Goal: Find specific page/section: Find specific page/section

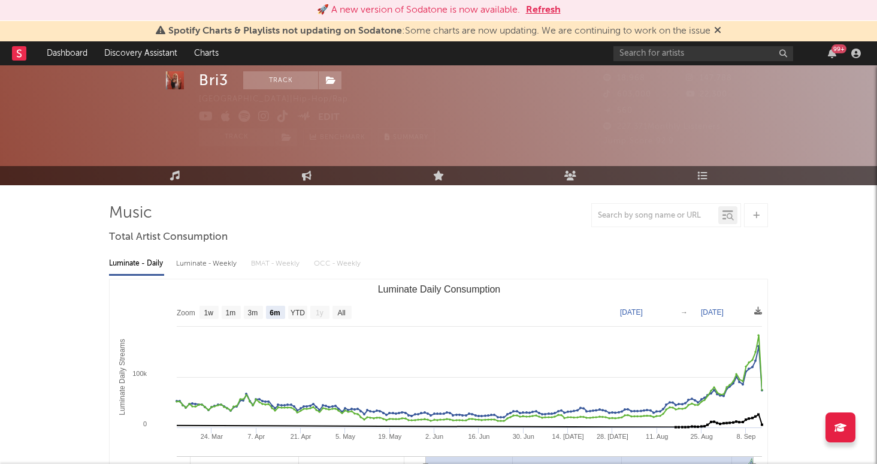
select select "6m"
select select "1w"
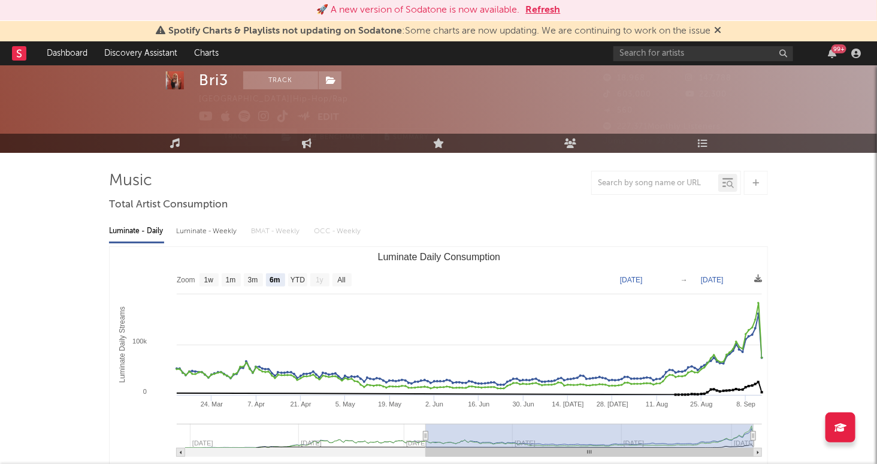
click at [720, 32] on icon at bounding box center [717, 30] width 7 height 10
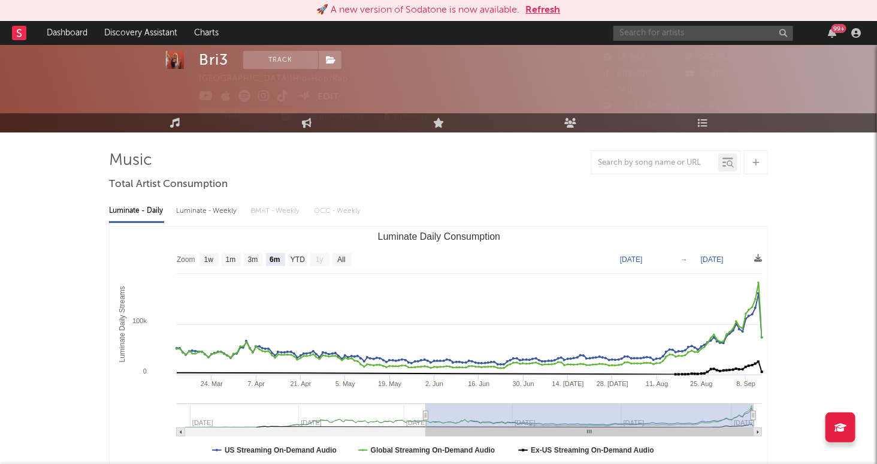
click at [700, 32] on input "text" at bounding box center [703, 33] width 180 height 15
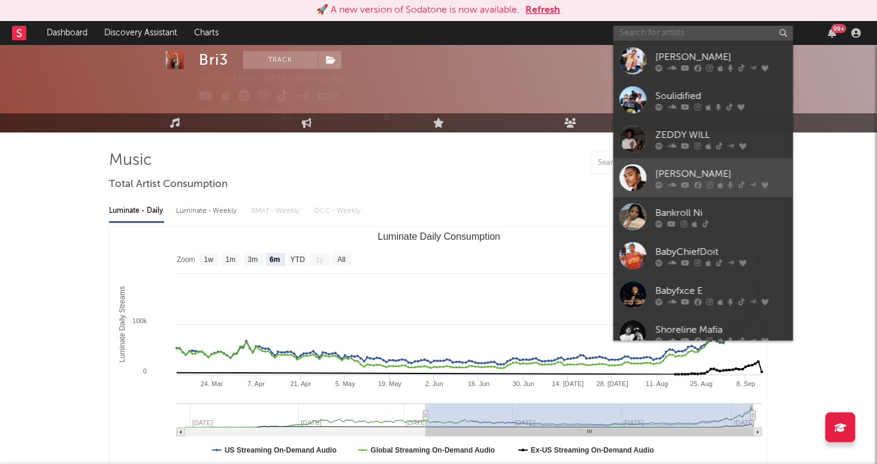
scroll to position [60, 0]
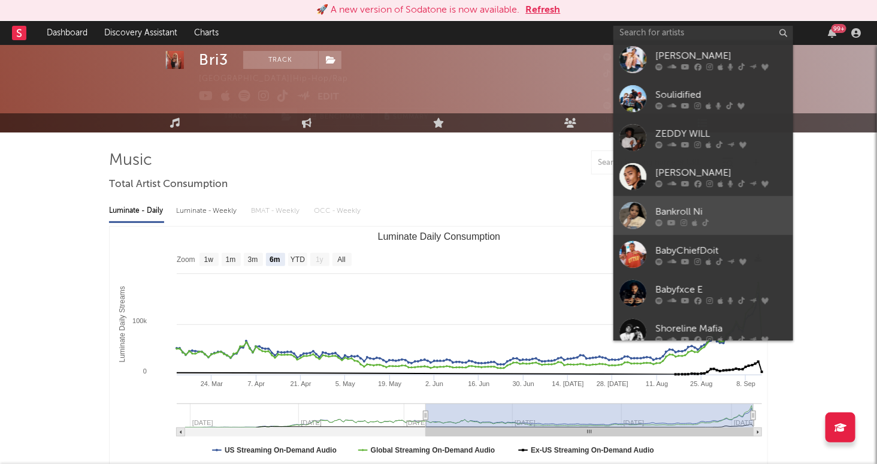
click at [727, 213] on div "Bankroll Ni" at bounding box center [721, 212] width 132 height 14
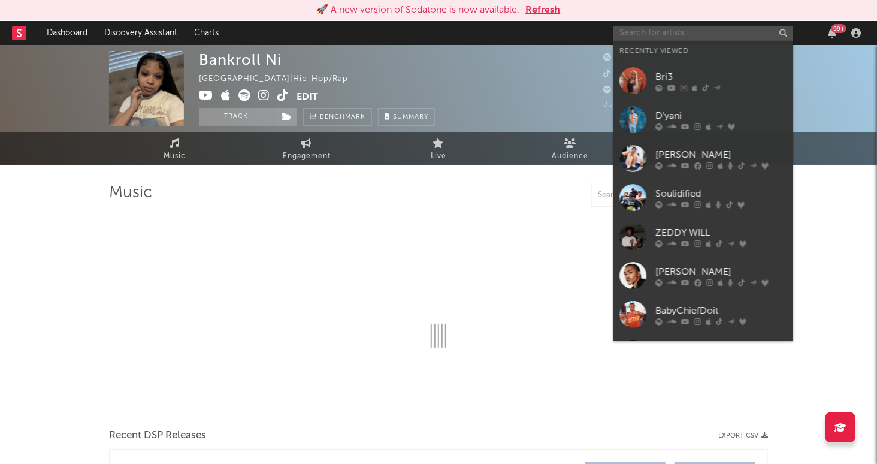
click at [676, 32] on input "text" at bounding box center [703, 33] width 180 height 15
select select "1w"
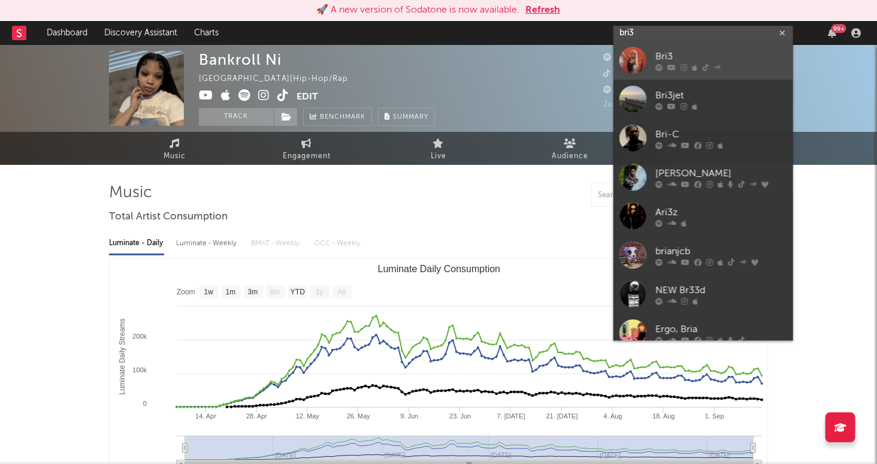
type input "bri3"
click at [731, 52] on div "Bri3" at bounding box center [721, 57] width 132 height 14
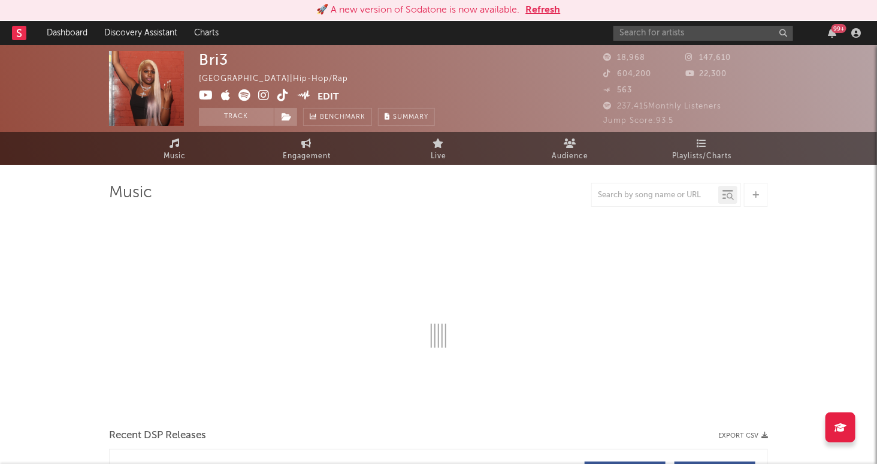
select select "6m"
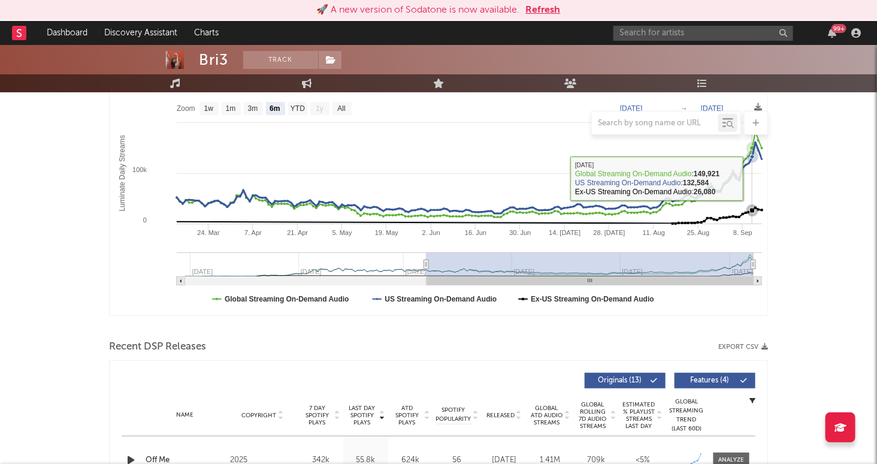
scroll to position [147, 0]
